Goal: Task Accomplishment & Management: Complete application form

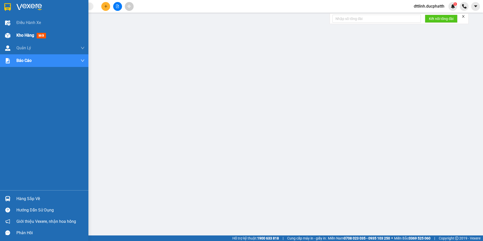
click at [21, 36] on span "Kho hàng" at bounding box center [25, 35] width 18 height 5
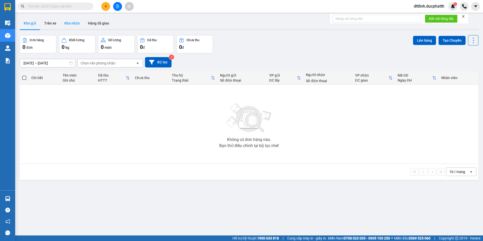
click at [74, 24] on button "Kho nhận" at bounding box center [71, 23] width 23 height 12
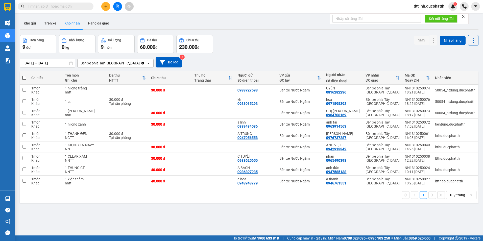
click at [113, 63] on div "Bến xe phía Tây [GEOGRAPHIC_DATA]" at bounding box center [110, 63] width 59 height 5
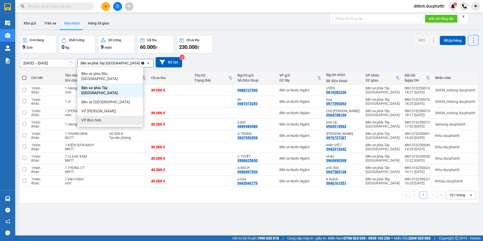
click at [98, 118] on span "VP Bỉm Sơn" at bounding box center [91, 120] width 20 height 5
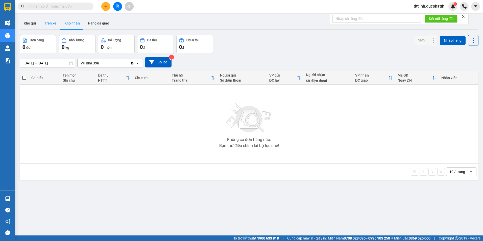
click at [49, 24] on button "Trên xe" at bounding box center [50, 23] width 20 height 12
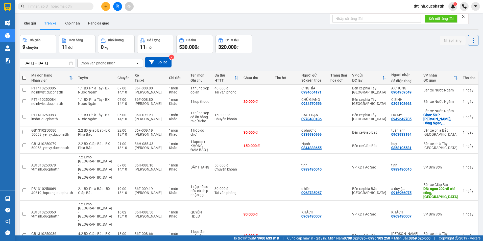
click at [91, 63] on div "Chọn văn phòng nhận" at bounding box center [98, 63] width 35 height 5
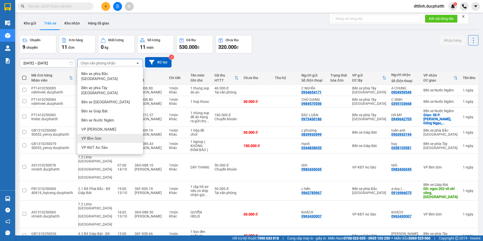
click at [98, 136] on span "VP Bỉm Sơn" at bounding box center [91, 138] width 20 height 5
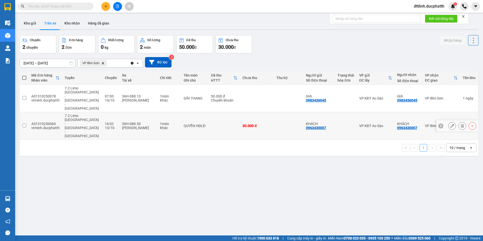
click at [25, 124] on input "checkbox" at bounding box center [24, 126] width 4 height 4
checkbox input "true"
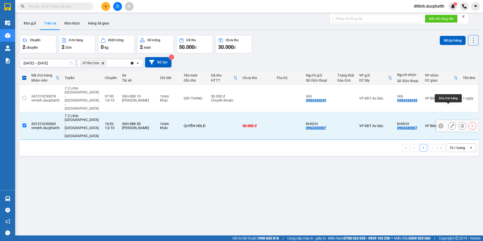
click at [449, 122] on button at bounding box center [452, 126] width 7 height 9
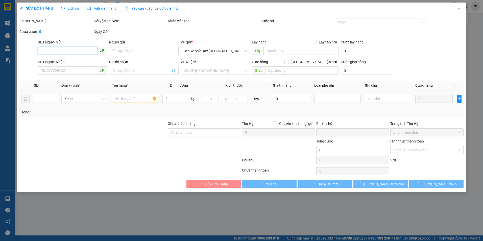
type input "0963430007"
type input "KHÁCH"
type input "0963430007"
type input "KHÁCH"
type input "NGƯỜI NHẬN THNAH TOÁN"
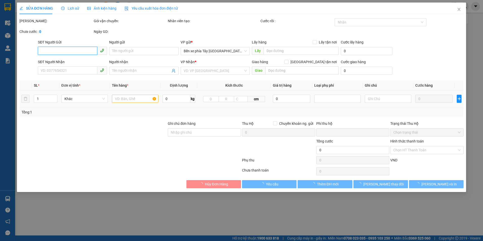
type input "0"
type input "30.000"
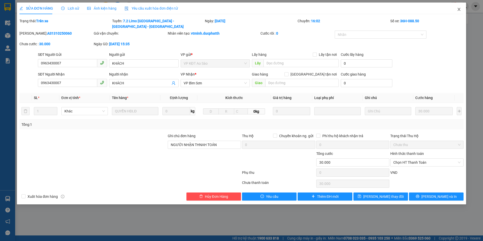
click at [460, 9] on icon "close" at bounding box center [459, 9] width 3 height 3
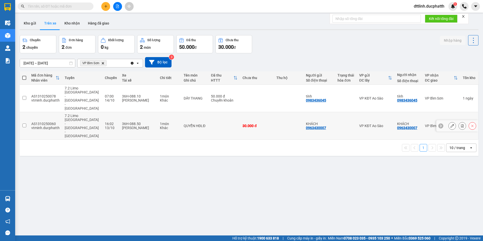
click at [25, 124] on input "checkbox" at bounding box center [24, 126] width 4 height 4
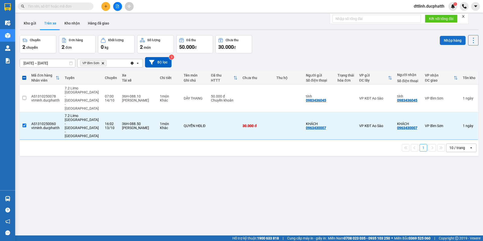
click at [454, 41] on button "Nhập hàng" at bounding box center [453, 40] width 26 height 9
checkbox input "false"
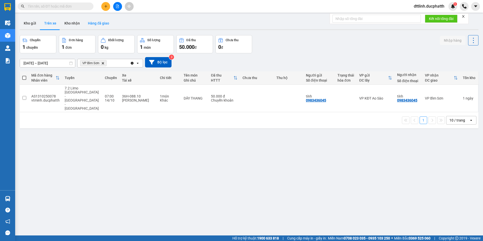
click at [98, 22] on button "Hàng đã giao" at bounding box center [98, 23] width 29 height 12
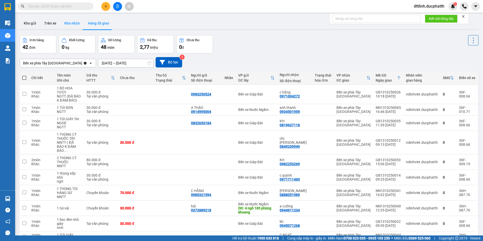
click at [71, 23] on button "Kho nhận" at bounding box center [71, 23] width 23 height 12
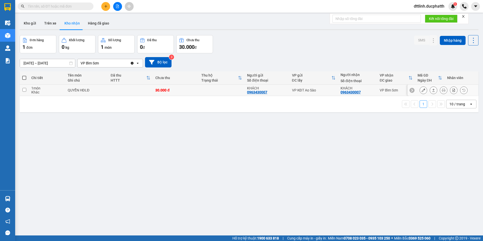
click at [26, 90] on input "checkbox" at bounding box center [24, 90] width 4 height 4
checkbox input "true"
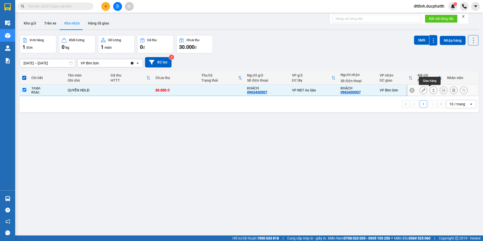
click at [432, 90] on icon at bounding box center [434, 90] width 4 height 4
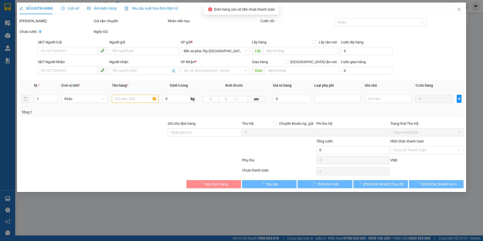
type input "0963430007"
type input "KHÁCH"
type input "0963430007"
type input "KHÁCH"
type input "NGƯỜI NHẬN THNAH TOÁN"
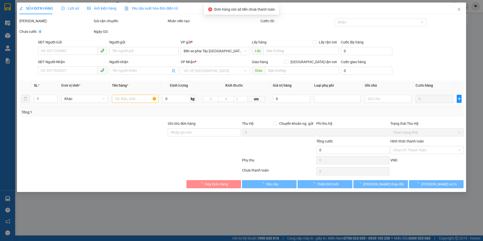
type input "0"
type input "30.000"
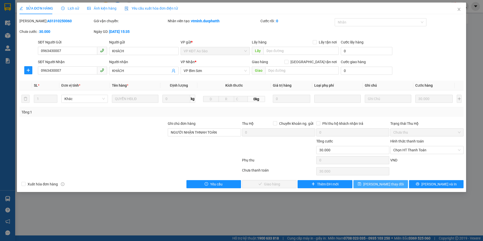
click at [377, 183] on span "[PERSON_NAME] thay đổi" at bounding box center [383, 184] width 40 height 6
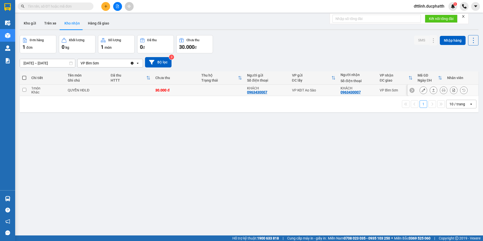
click at [25, 90] on input "checkbox" at bounding box center [24, 90] width 4 height 4
checkbox input "true"
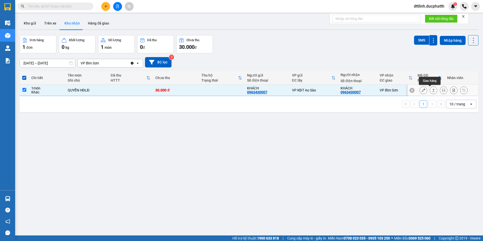
click at [431, 88] on button at bounding box center [433, 90] width 7 height 9
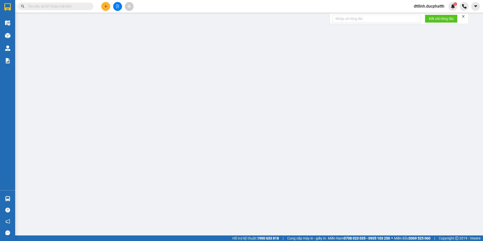
type input "0963430007"
type input "KHÁCH"
type input "0963430007"
type input "KHÁCH"
type input "NGƯỜI NHẬN THNAH TOÁN"
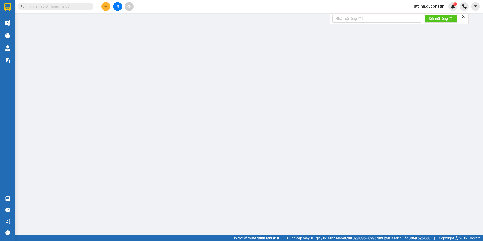
type input "0"
type input "30.000"
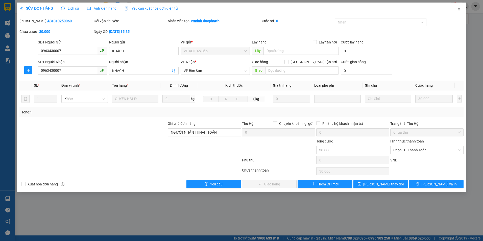
click at [460, 10] on icon "close" at bounding box center [459, 9] width 4 height 4
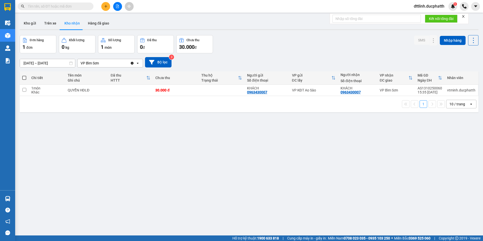
click at [66, 22] on button "Kho nhận" at bounding box center [71, 23] width 23 height 12
click at [432, 89] on icon at bounding box center [434, 90] width 4 height 4
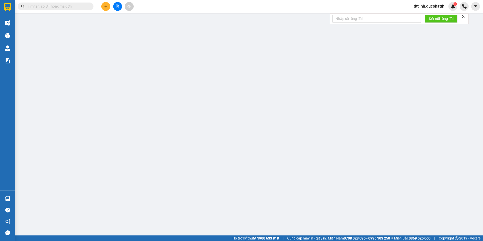
type input "0963430007"
type input "KHÁCH"
type input "0963430007"
type input "KHÁCH"
type input "NGƯỜI NHẬN THNAH TOÁN"
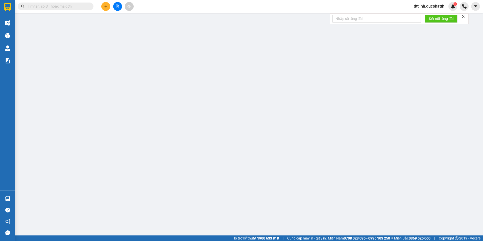
type input "0"
type input "30.000"
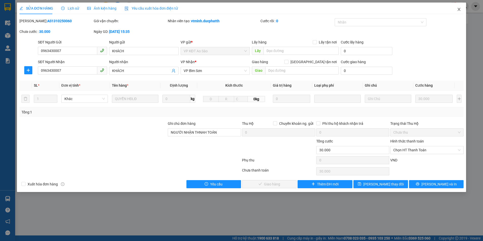
click at [460, 10] on icon "close" at bounding box center [459, 9] width 4 height 4
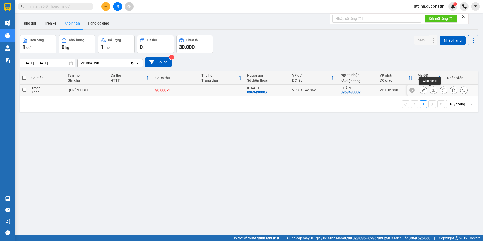
click at [432, 89] on icon at bounding box center [434, 90] width 4 height 4
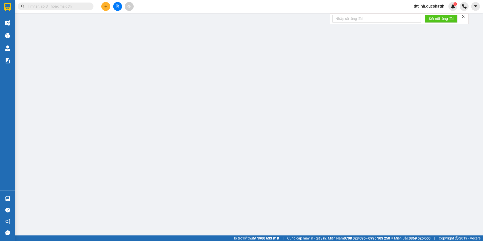
type input "0963430007"
type input "KHÁCH"
type input "0963430007"
type input "KHÁCH"
type input "NGƯỜI NHẬN THNAH TOÁN"
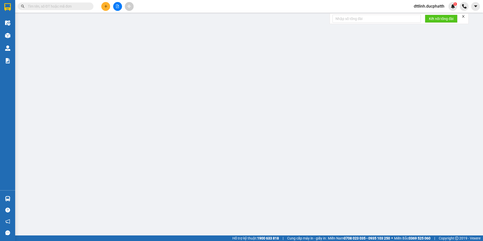
type input "0"
type input "30.000"
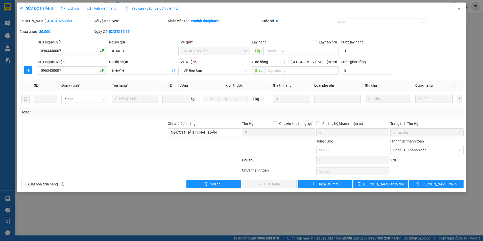
drag, startPoint x: 461, startPoint y: 10, endPoint x: 457, endPoint y: 13, distance: 4.6
click at [461, 10] on icon "close" at bounding box center [459, 9] width 4 height 4
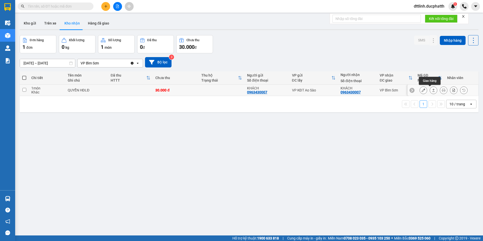
click at [432, 89] on icon at bounding box center [433, 90] width 3 height 3
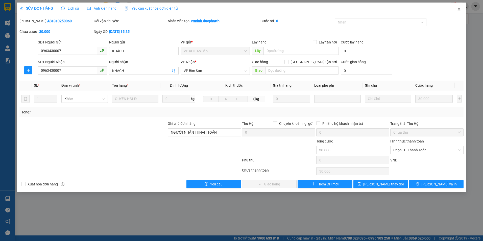
click at [459, 9] on icon "close" at bounding box center [459, 9] width 3 height 3
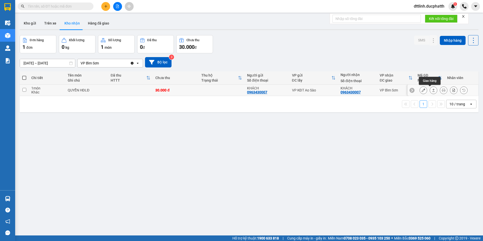
click at [432, 89] on icon at bounding box center [434, 90] width 4 height 4
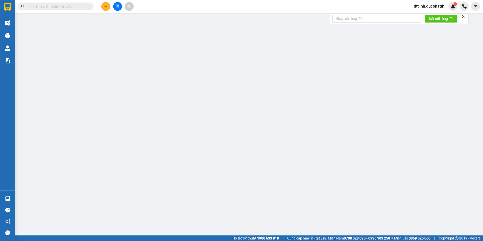
type input "0963430007"
type input "KHÁCH"
type input "0963430007"
type input "KHÁCH"
type input "NGƯỜI NHẬN THNAH TOÁN"
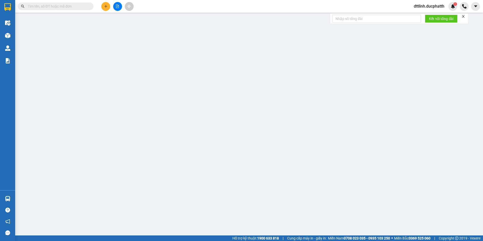
type input "0"
type input "30.000"
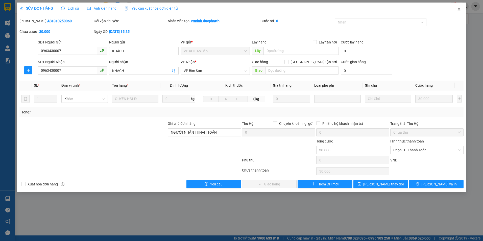
click at [459, 10] on icon "close" at bounding box center [459, 9] width 4 height 4
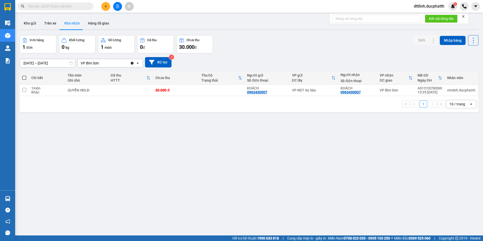
click at [113, 78] on div "HTTT" at bounding box center [129, 80] width 36 height 4
click at [432, 90] on icon at bounding box center [434, 90] width 4 height 4
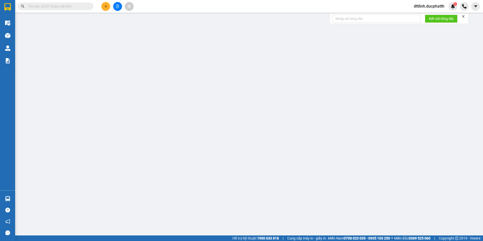
type input "0963430007"
type input "KHÁCH"
type input "0963430007"
type input "KHÁCH"
type input "NGƯỜI NHẬN THNAH TOÁN"
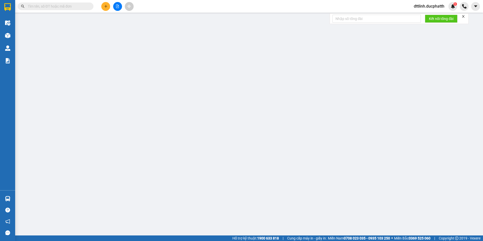
type input "0"
type input "30.000"
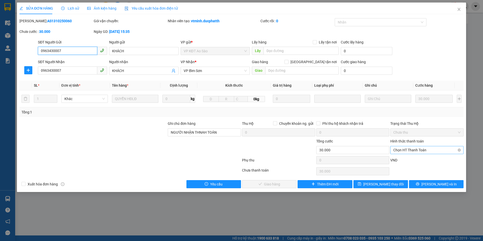
click at [420, 151] on span "Chọn HT Thanh Toán" at bounding box center [426, 150] width 67 height 8
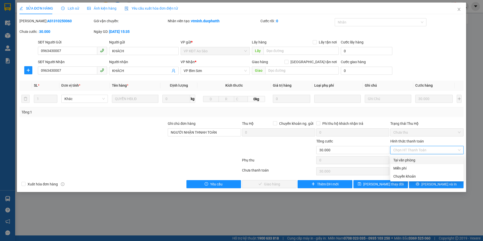
click at [410, 160] on div "Tại văn phòng" at bounding box center [426, 160] width 67 height 6
type input "0"
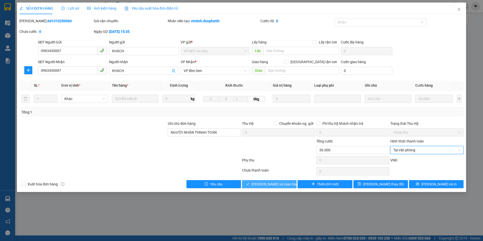
click at [269, 183] on span "[PERSON_NAME] và Giao hàng" at bounding box center [276, 184] width 49 height 6
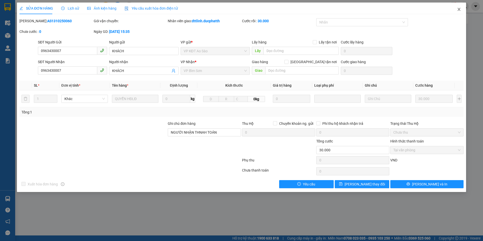
click at [459, 9] on icon "close" at bounding box center [459, 9] width 4 height 4
